Goal: Check status: Check status

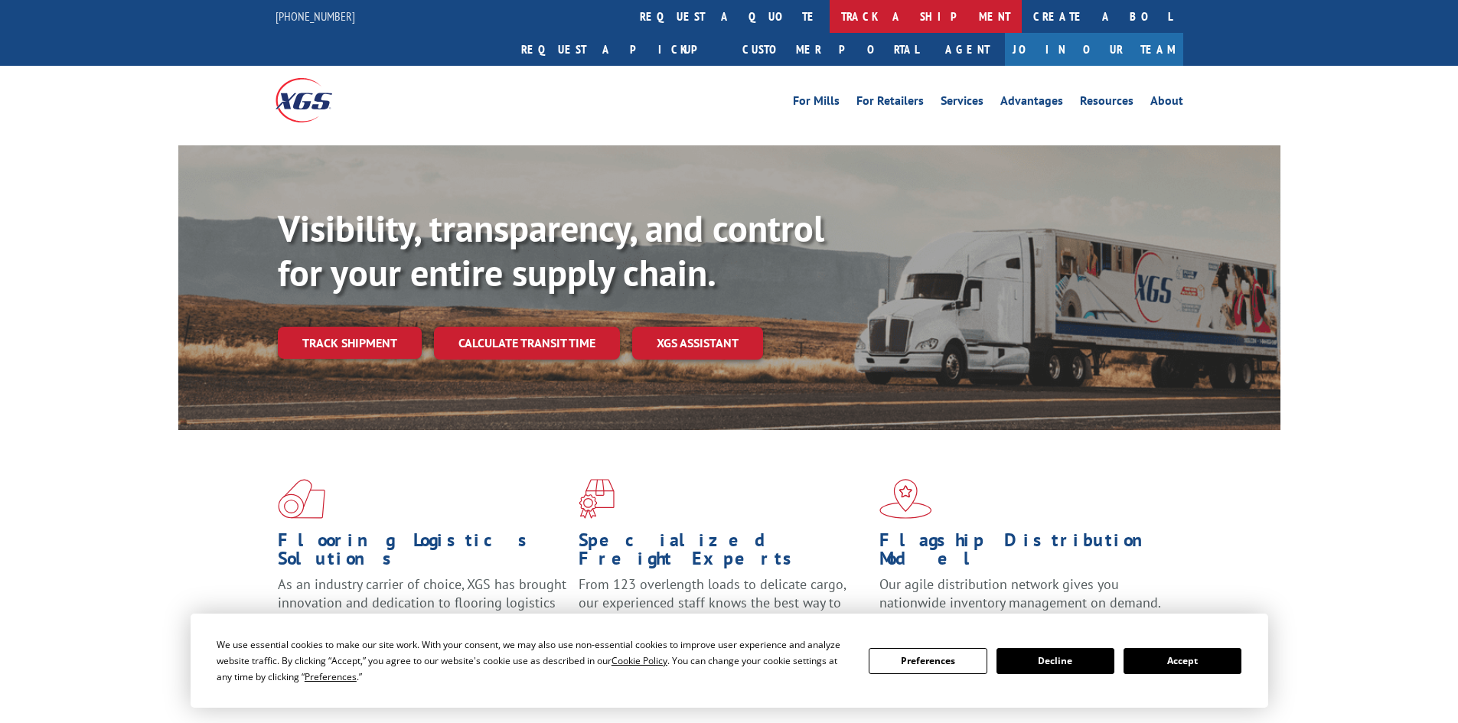
click at [830, 21] on link "track a shipment" at bounding box center [926, 16] width 192 height 33
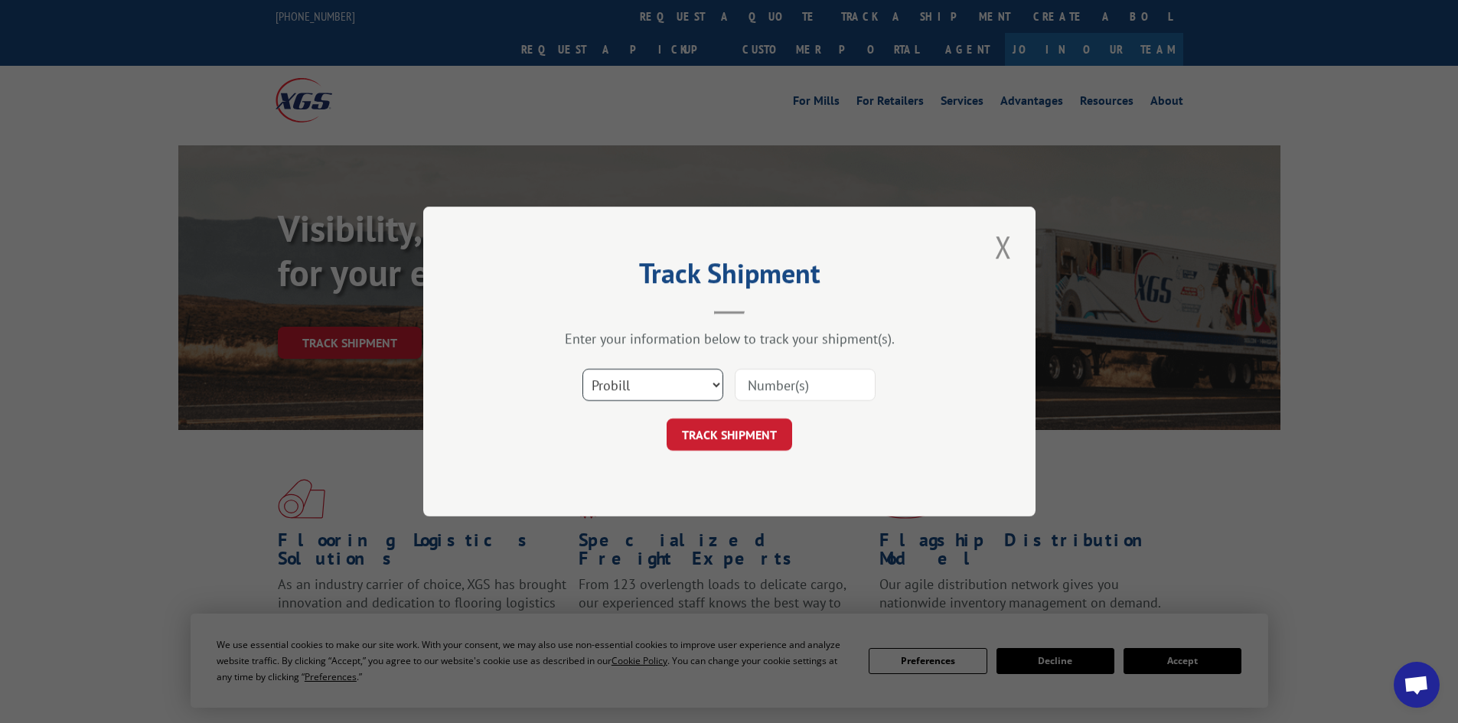
click at [642, 386] on select "Select category... Probill BOL PO" at bounding box center [653, 385] width 141 height 32
select select "bol"
click at [583, 369] on select "Select category... Probill BOL PO" at bounding box center [653, 385] width 141 height 32
click at [779, 390] on input at bounding box center [805, 385] width 141 height 32
paste input "423975"
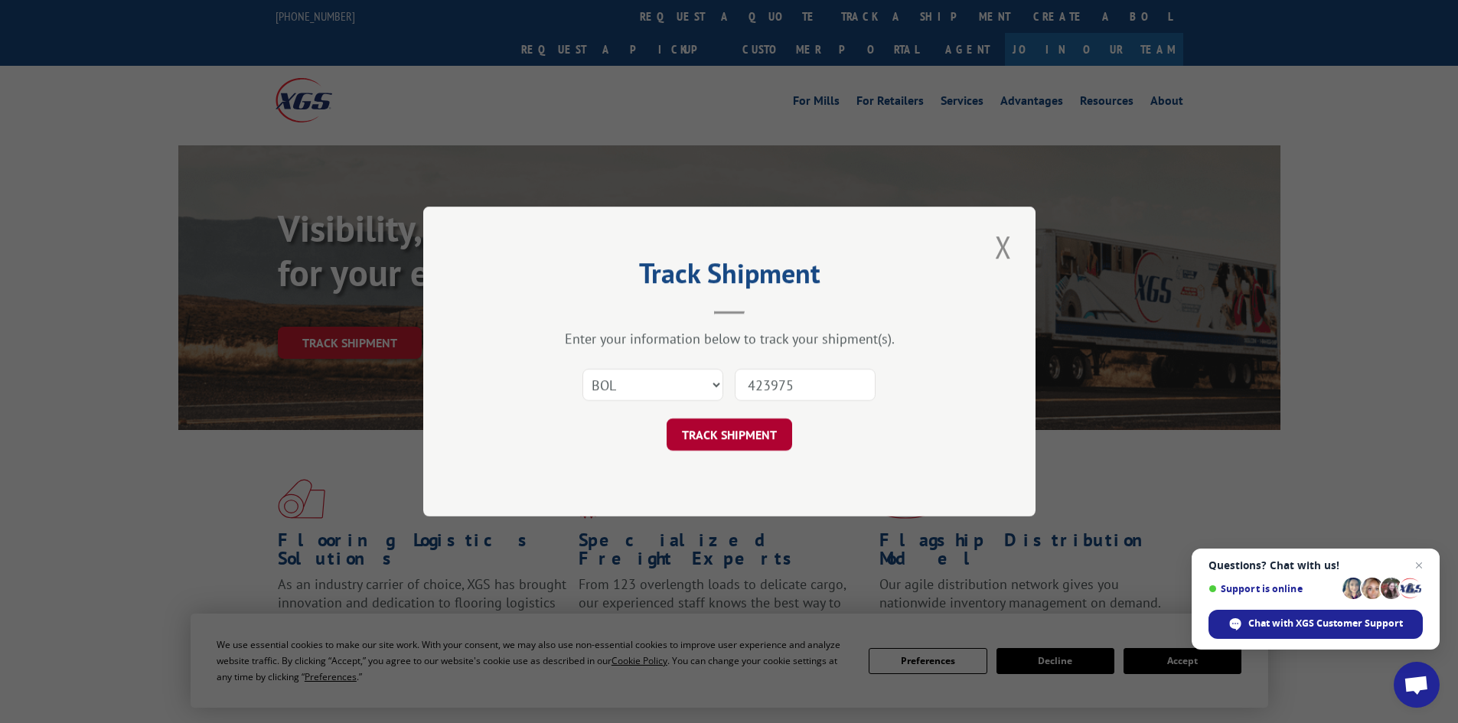
type input "423975"
click at [717, 420] on button "TRACK SHIPMENT" at bounding box center [730, 435] width 126 height 32
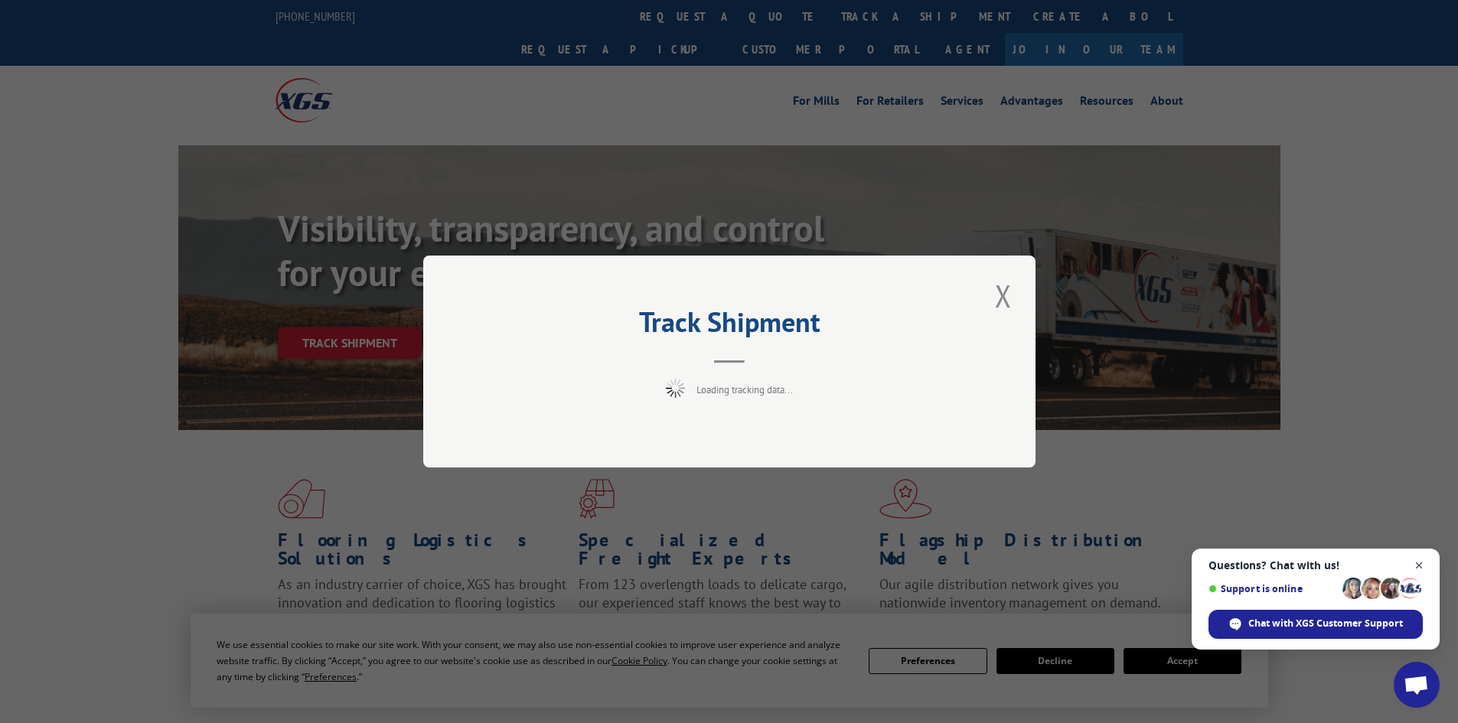
click at [1421, 568] on span "Open chat" at bounding box center [1419, 566] width 19 height 19
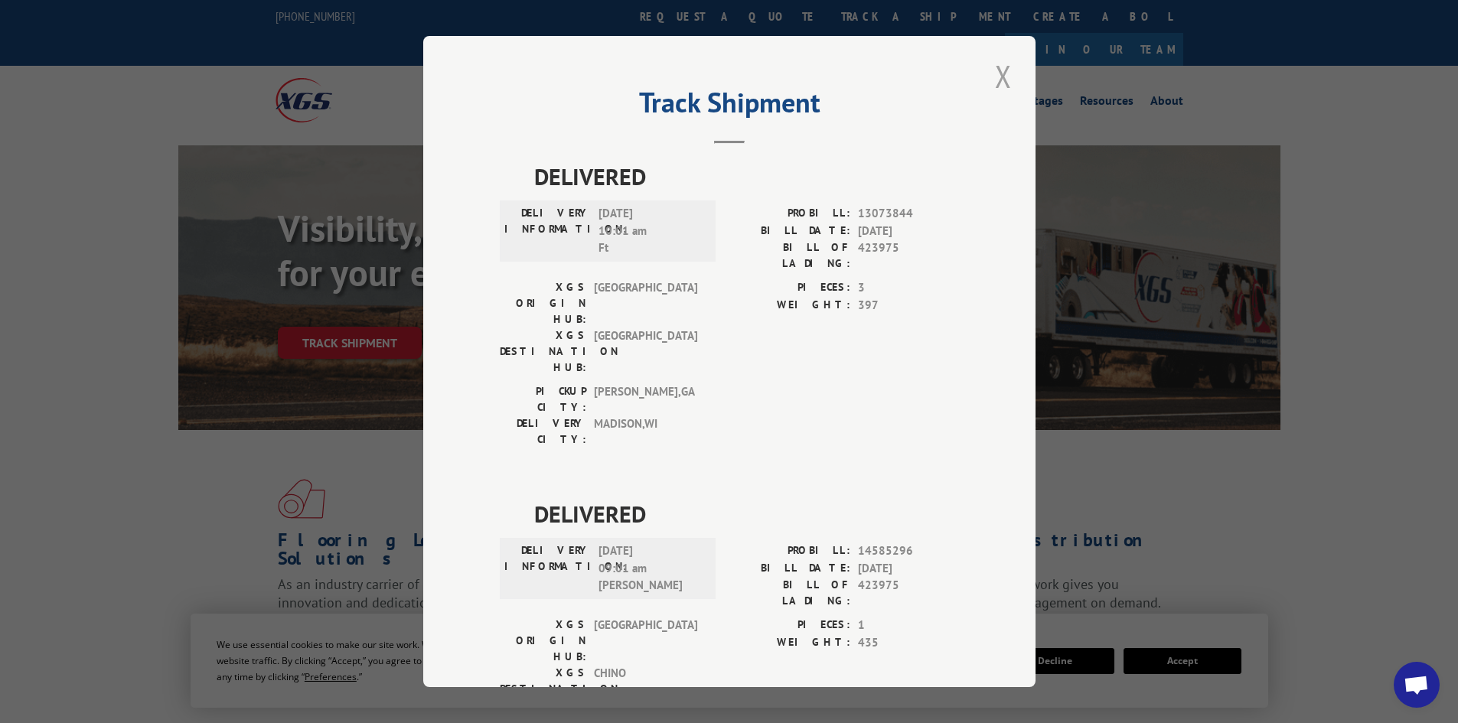
click at [1000, 70] on button "Close modal" at bounding box center [1004, 76] width 26 height 42
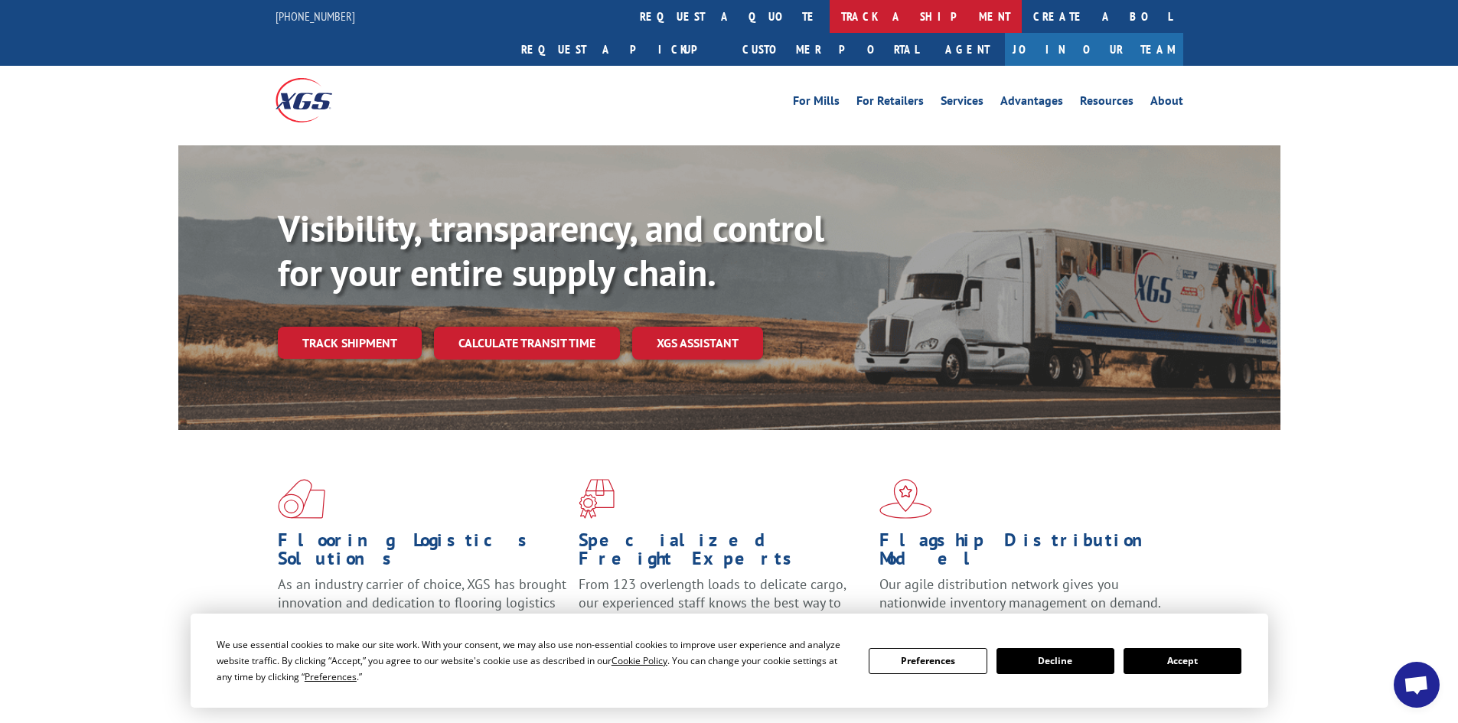
click at [830, 18] on link "track a shipment" at bounding box center [926, 16] width 192 height 33
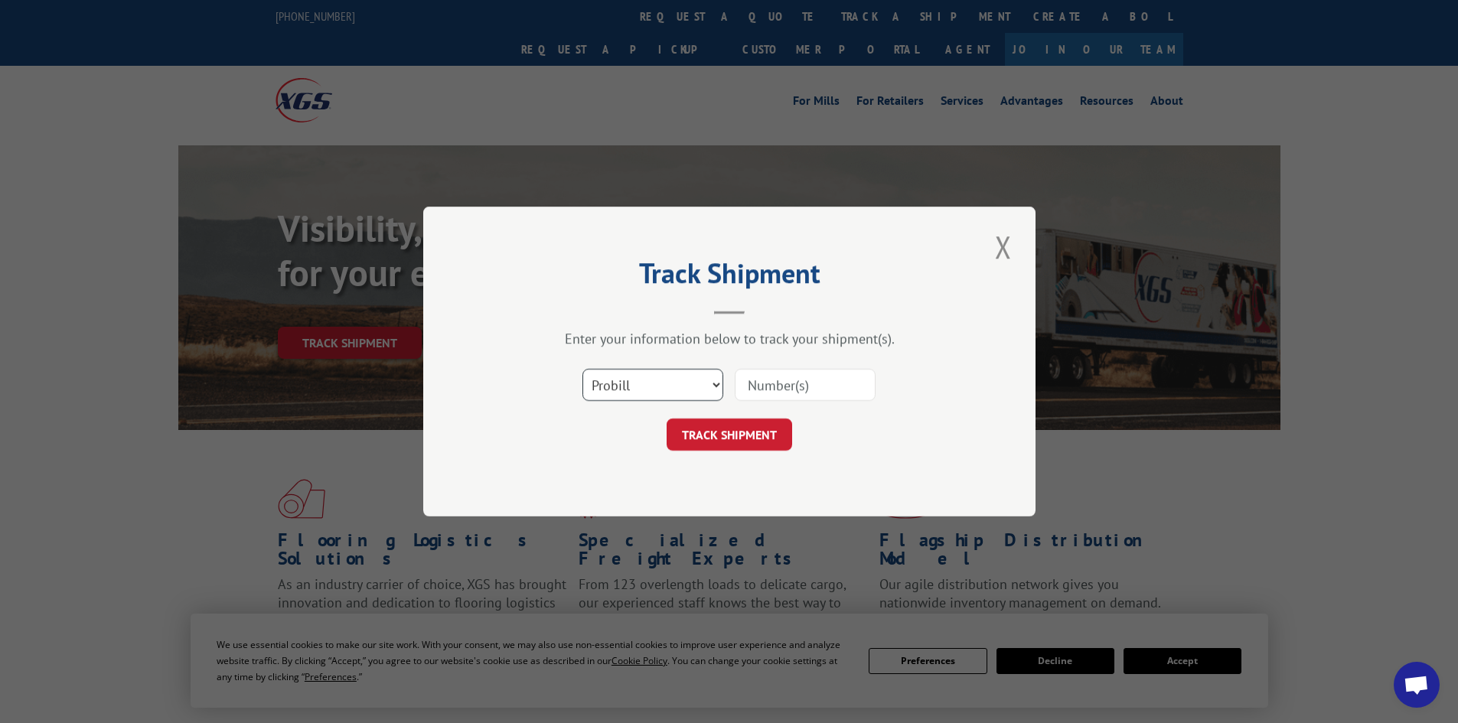
click at [633, 384] on select "Select category... Probill BOL PO" at bounding box center [653, 385] width 141 height 32
select select "bol"
click at [583, 369] on select "Select category... Probill BOL PO" at bounding box center [653, 385] width 141 height 32
click at [793, 379] on input at bounding box center [805, 385] width 141 height 32
paste input "423975"
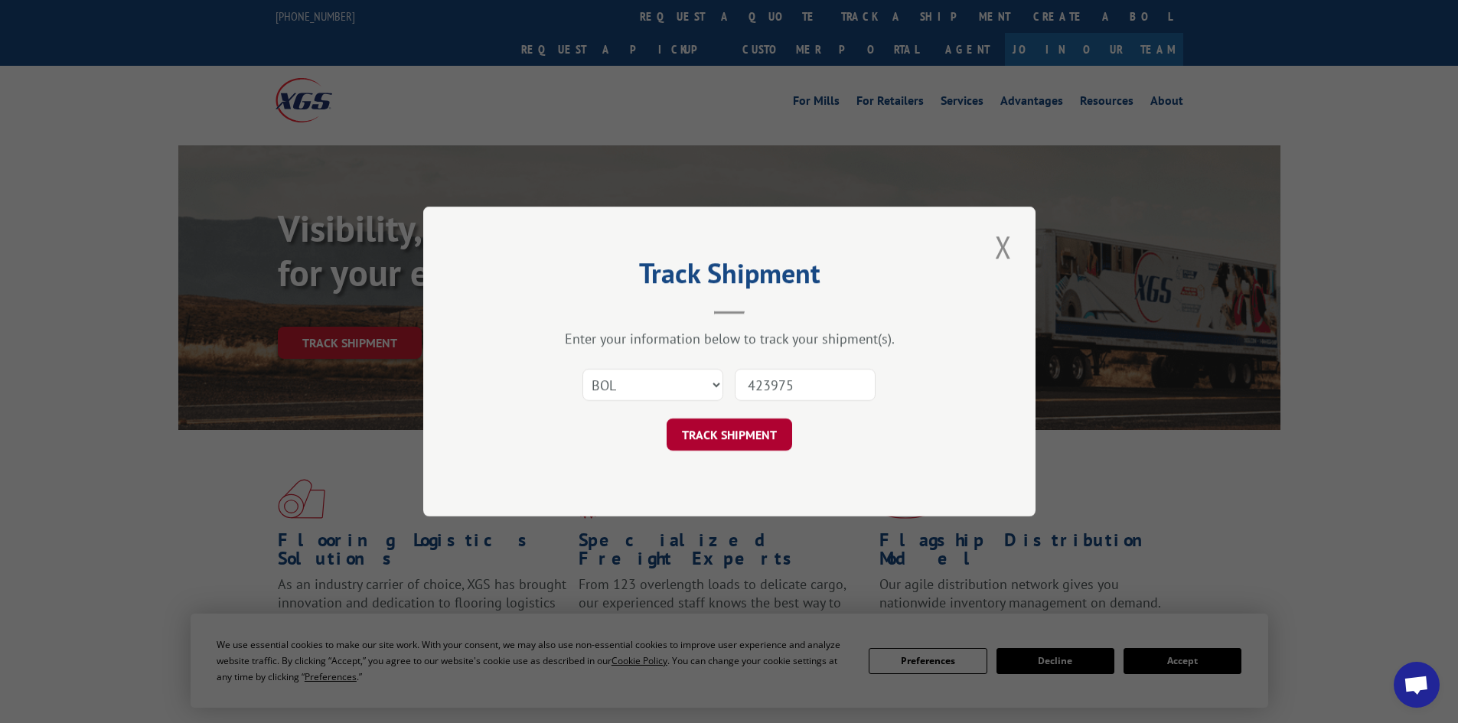
type input "423975"
click at [759, 426] on button "TRACK SHIPMENT" at bounding box center [730, 435] width 126 height 32
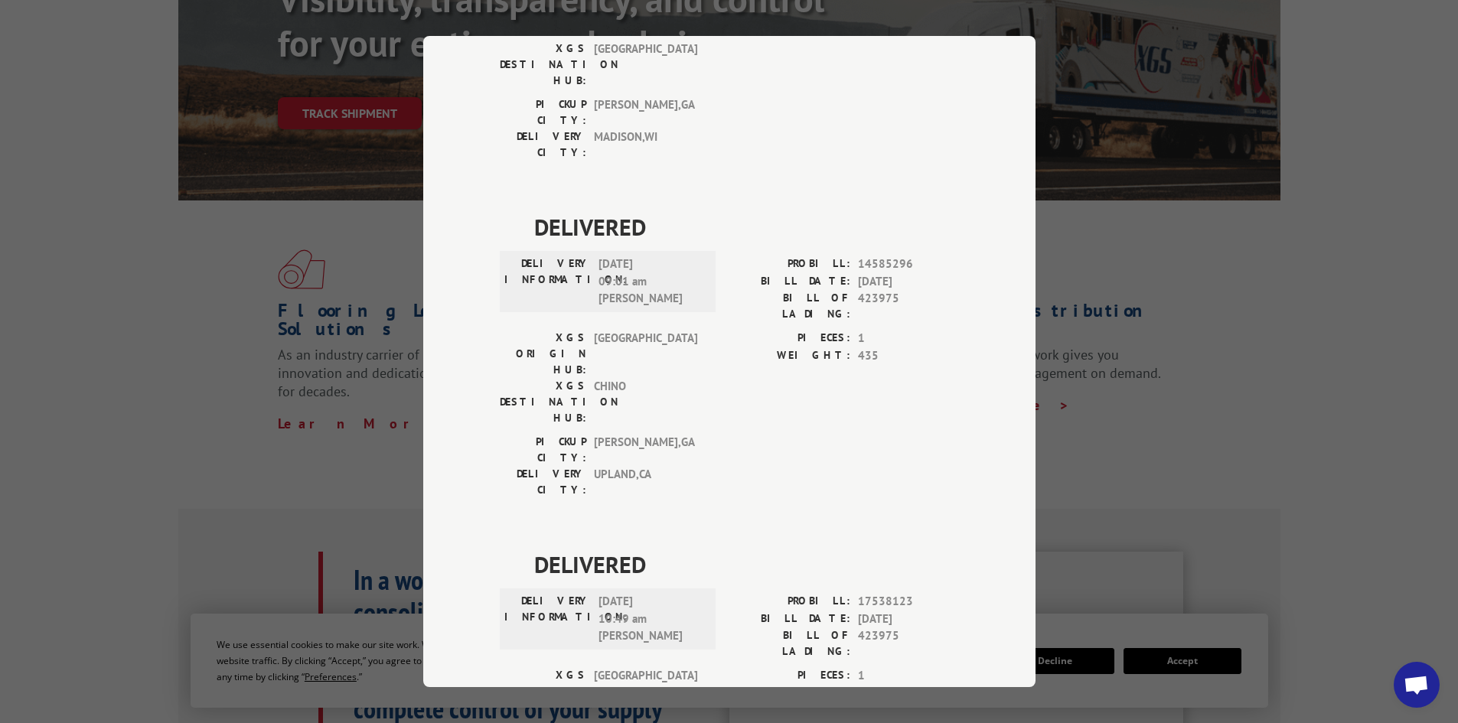
scroll to position [289, 0]
